Goal: Task Accomplishment & Management: Use online tool/utility

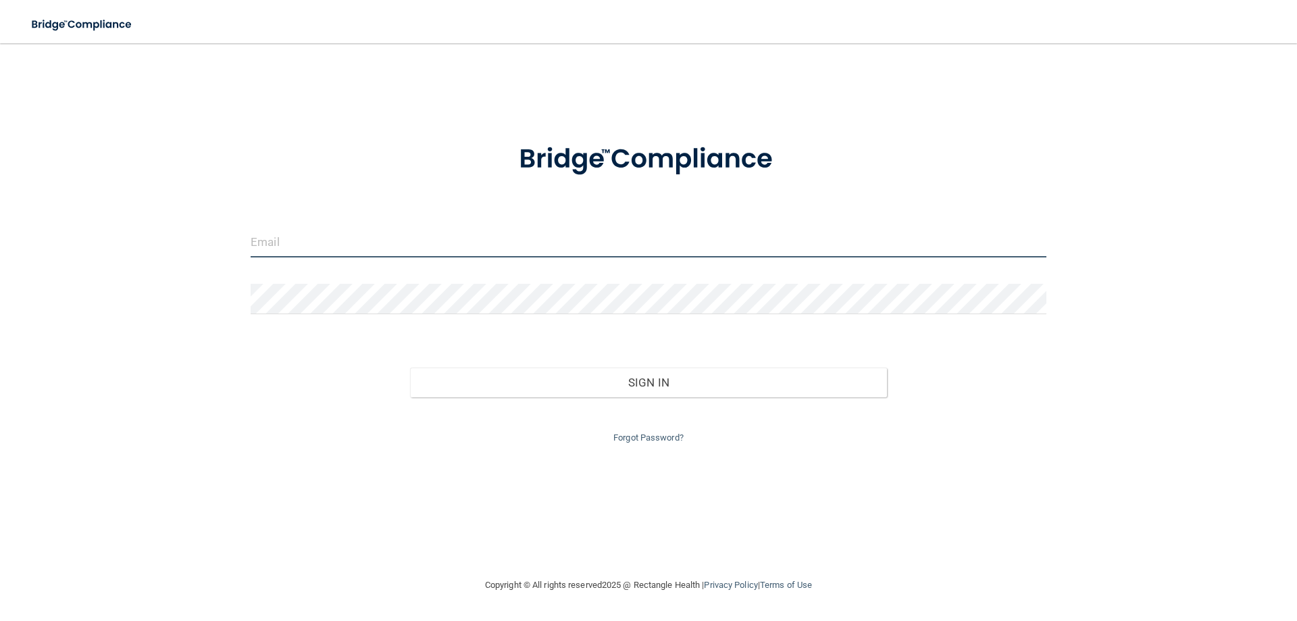
click at [311, 247] on input "email" at bounding box center [649, 242] width 796 height 30
type input "[EMAIL_ADDRESS][DOMAIN_NAME]"
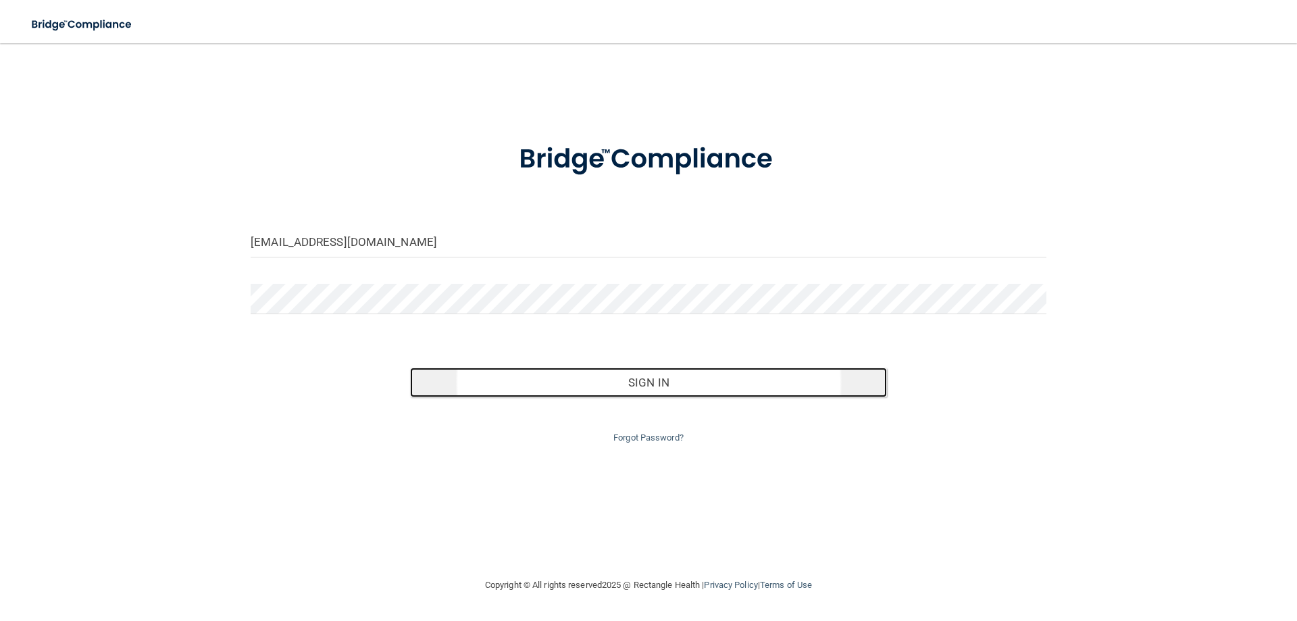
click at [702, 380] on button "Sign In" at bounding box center [648, 382] width 477 height 30
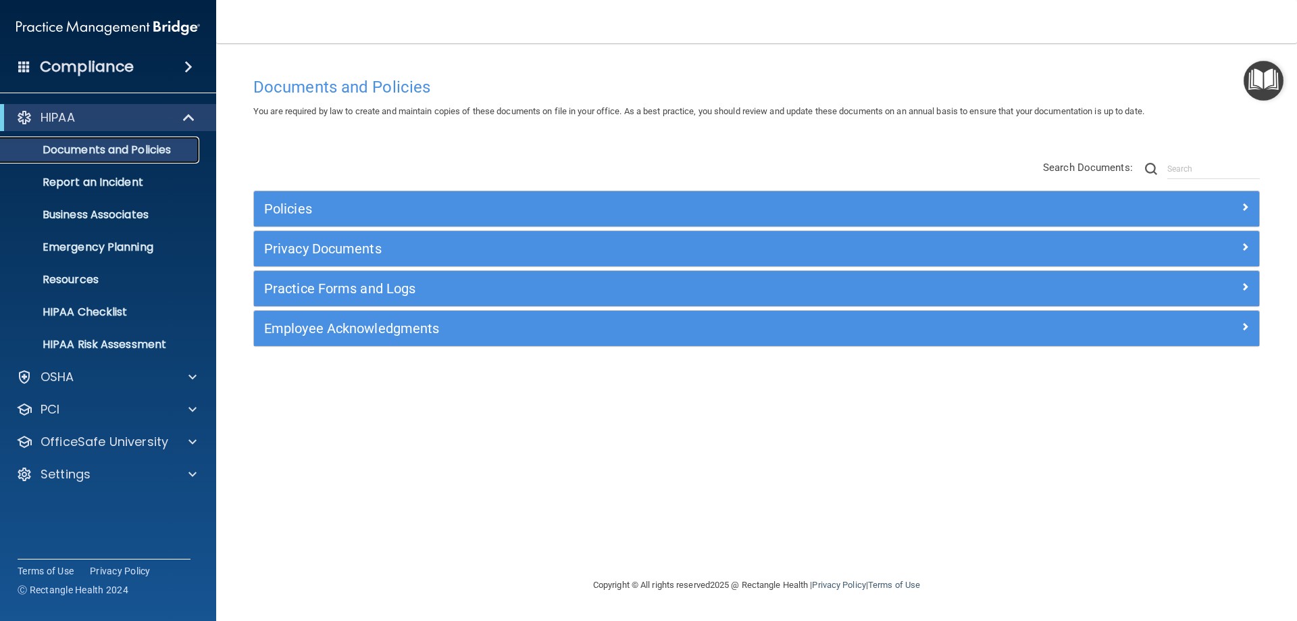
click at [159, 155] on p "Documents and Policies" at bounding box center [101, 150] width 184 height 14
click at [197, 442] on div at bounding box center [191, 442] width 34 height 16
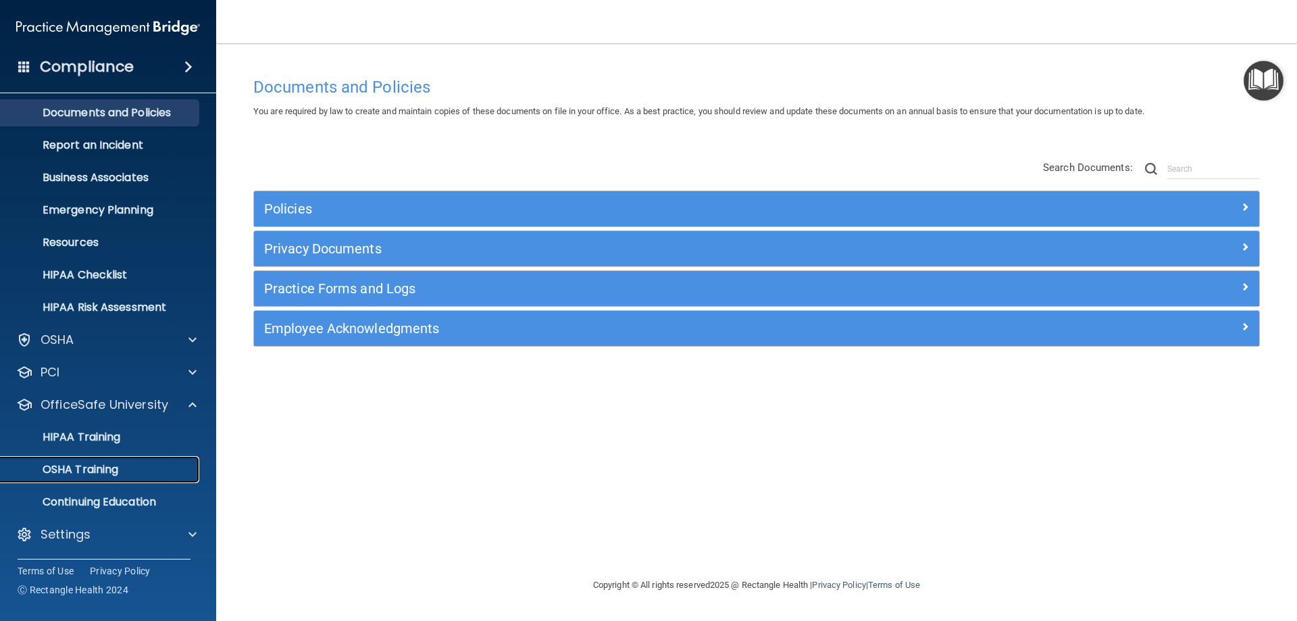
click at [93, 466] on p "OSHA Training" at bounding box center [63, 470] width 109 height 14
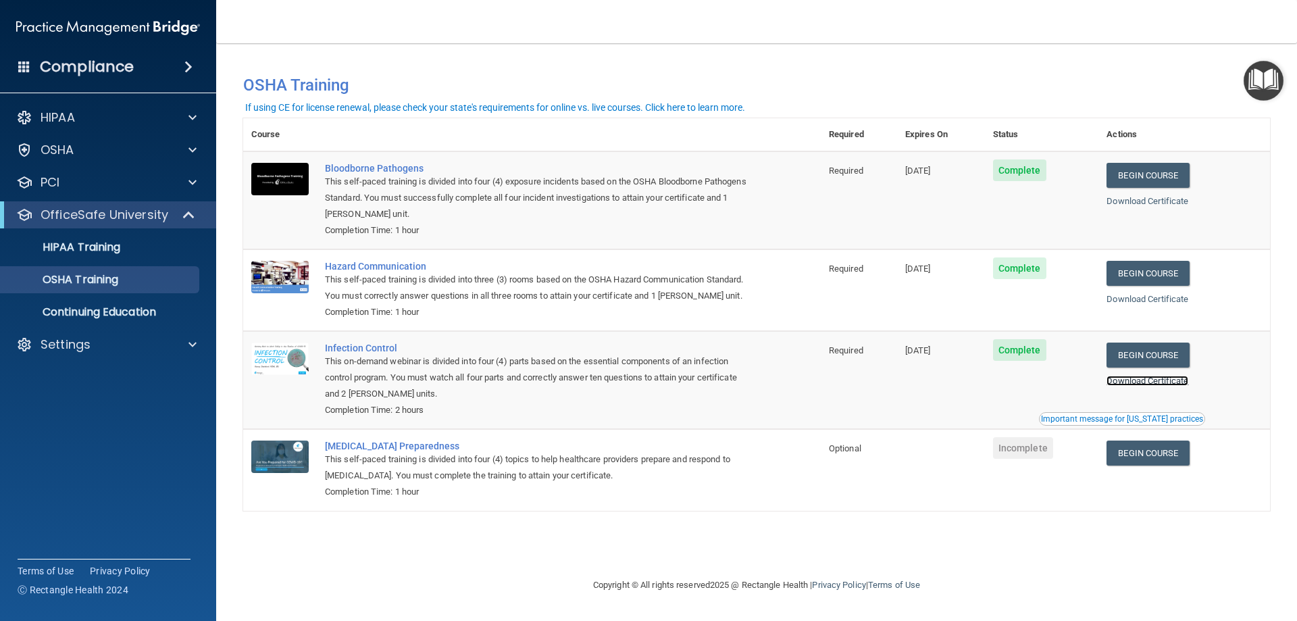
click at [1168, 382] on link "Download Certificate" at bounding box center [1147, 381] width 82 height 10
click at [679, 105] on div "If using CE for license renewal, please check your state's requirements for onl…" at bounding box center [495, 107] width 500 height 9
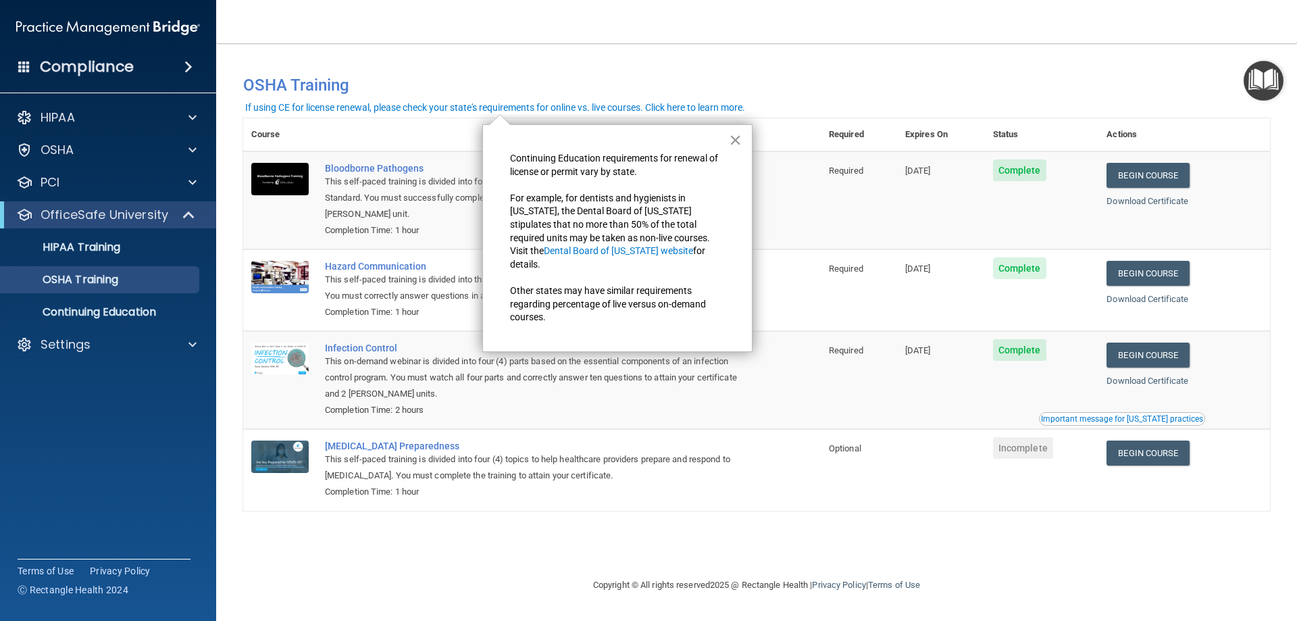
click at [730, 137] on button "×" at bounding box center [735, 140] width 13 height 22
